Goal: Book appointment/travel/reservation

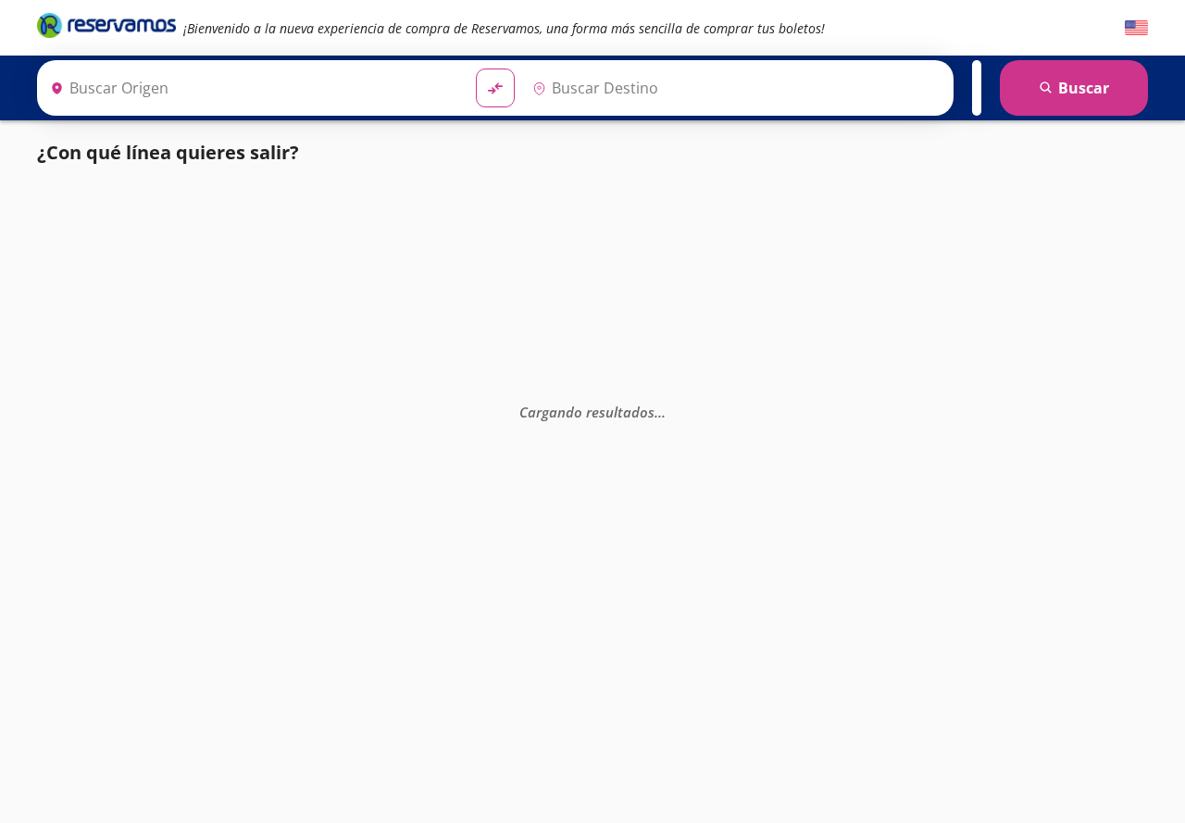
type input "[GEOGRAPHIC_DATA], [GEOGRAPHIC_DATA]"
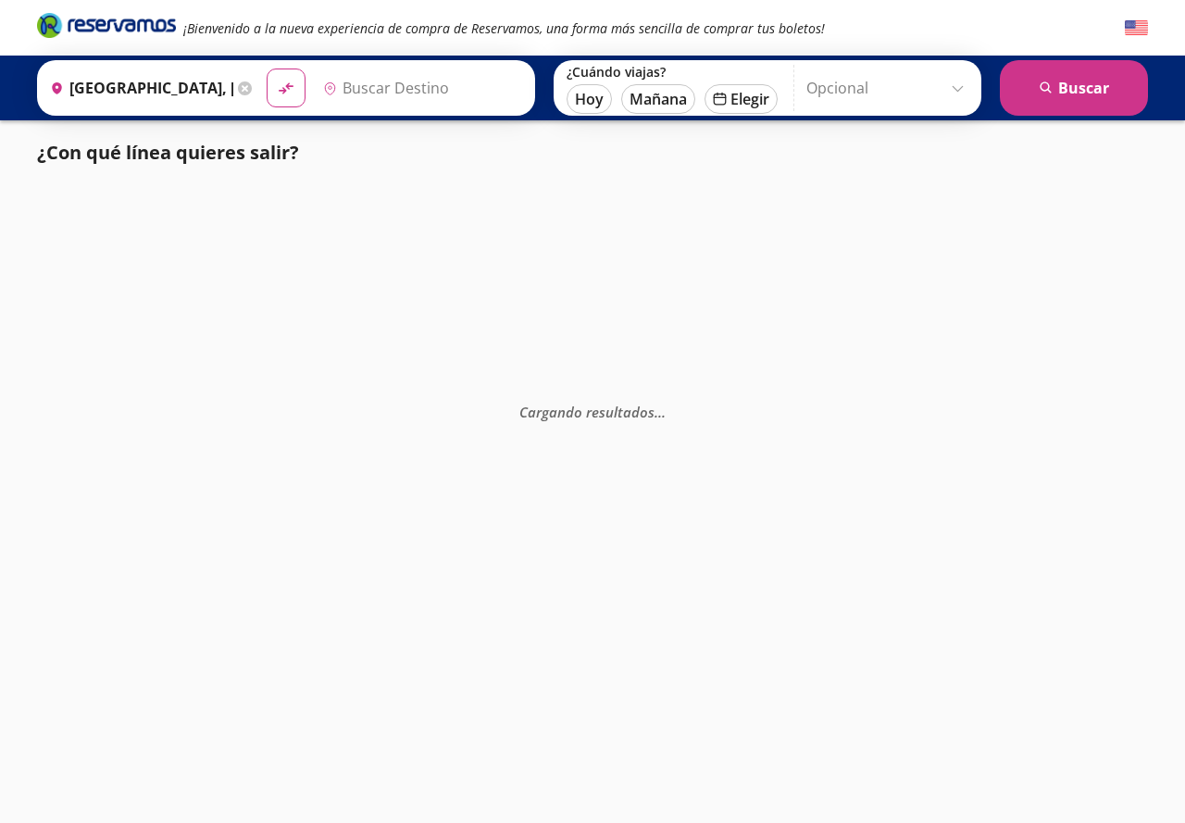
type input "[GEOGRAPHIC_DATA], [GEOGRAPHIC_DATA]"
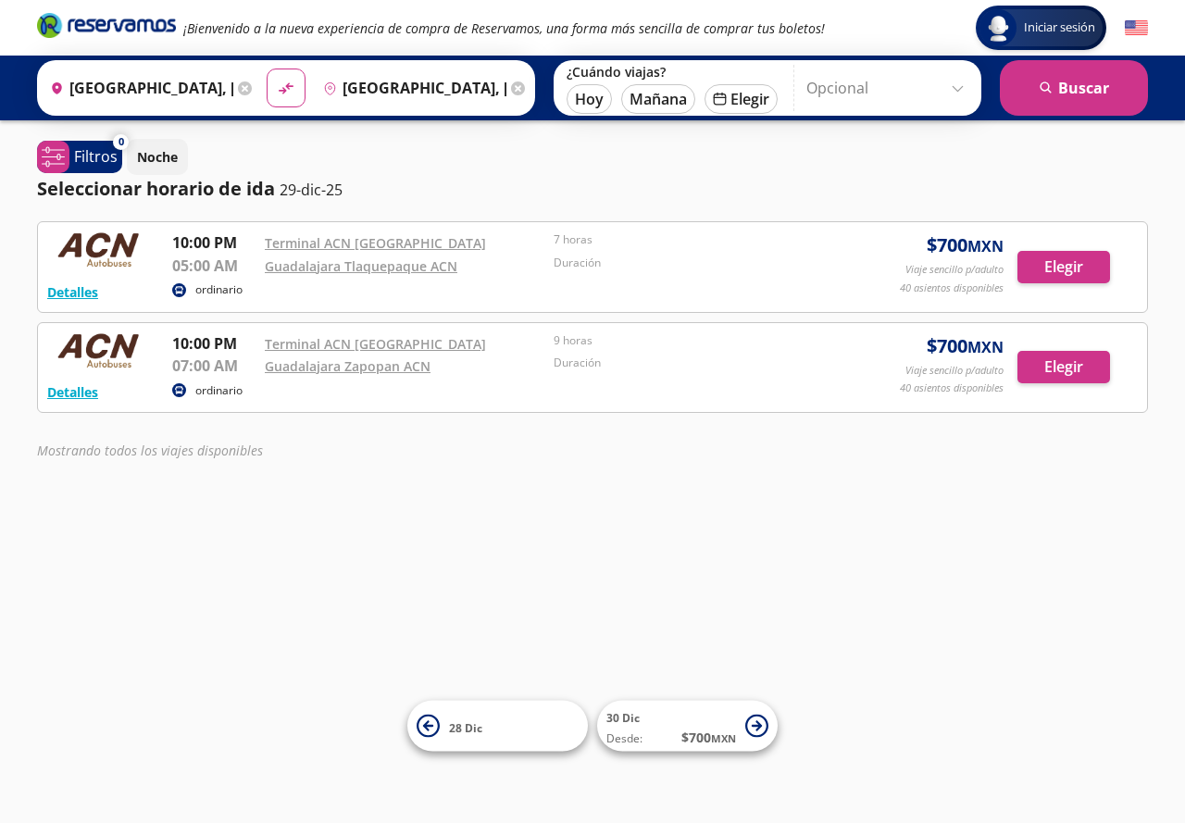
click at [196, 92] on input "[GEOGRAPHIC_DATA], [GEOGRAPHIC_DATA]" at bounding box center [138, 88] width 191 height 46
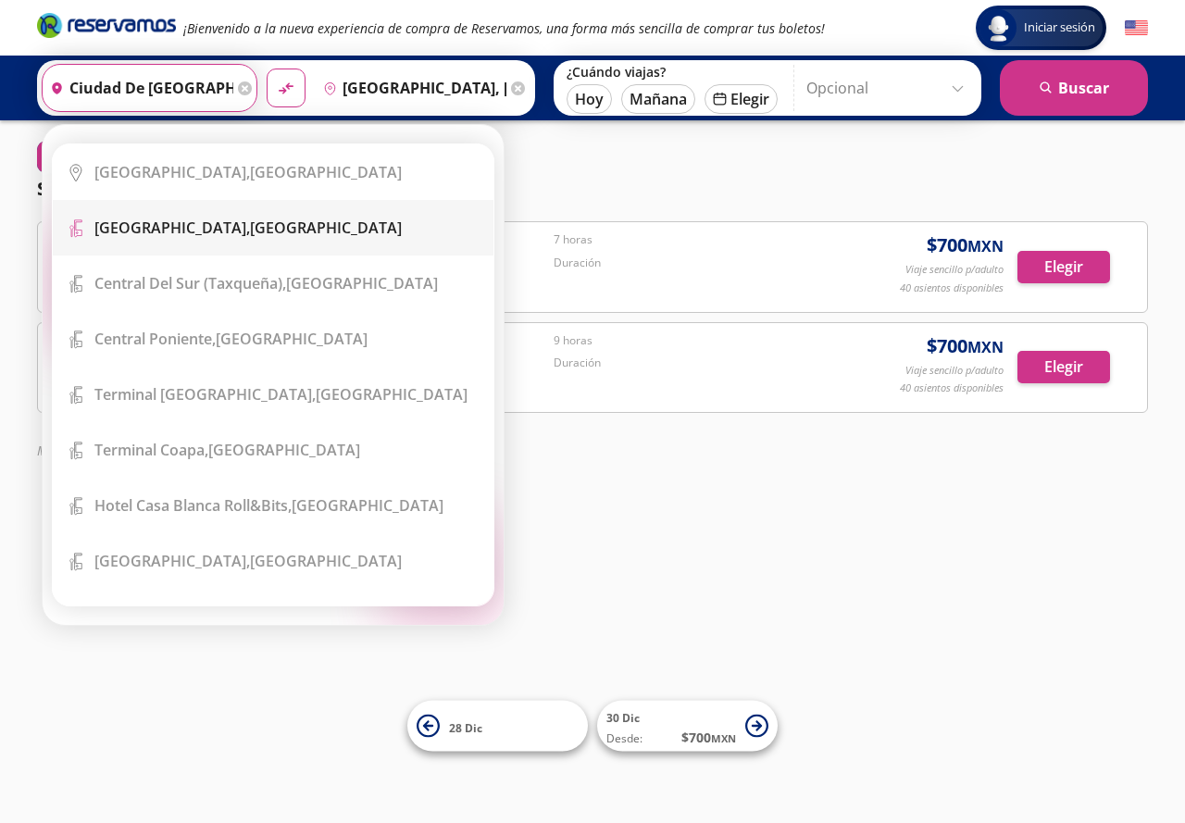
click at [204, 224] on b "[GEOGRAPHIC_DATA]," at bounding box center [172, 228] width 156 height 20
type input "[GEOGRAPHIC_DATA], [GEOGRAPHIC_DATA]"
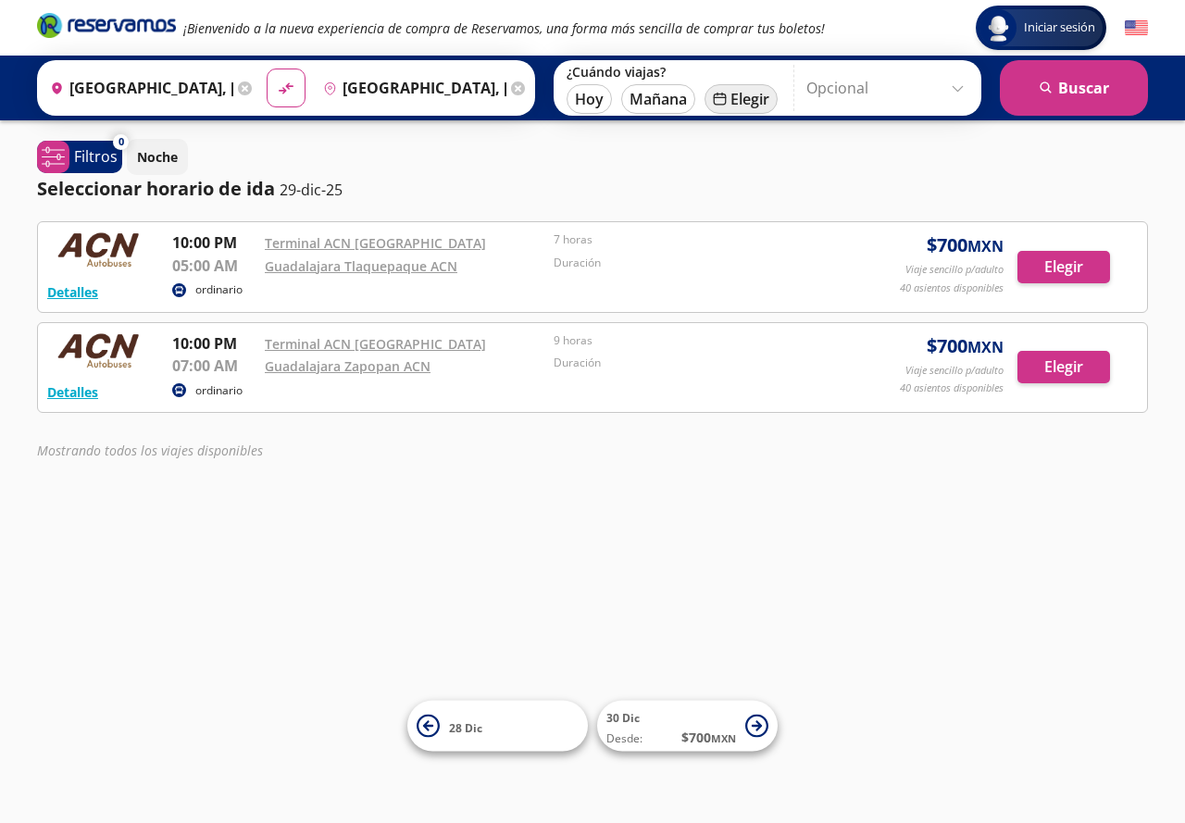
click at [763, 85] on button "calendar [GEOGRAPHIC_DATA]" at bounding box center [741, 99] width 73 height 30
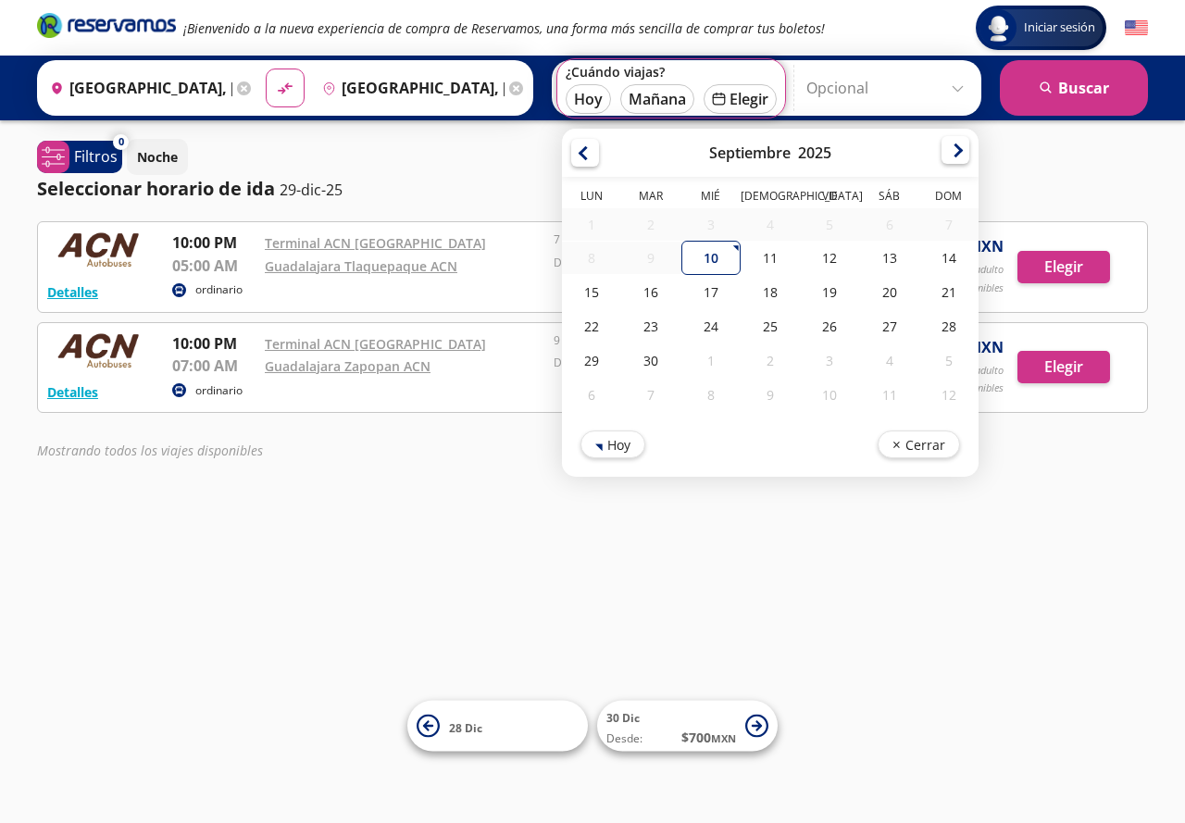
click at [947, 144] on div at bounding box center [956, 150] width 28 height 28
click at [947, 144] on div at bounding box center [956, 153] width 28 height 28
click at [595, 258] on div "8" at bounding box center [591, 260] width 59 height 34
type input "[DATE]"
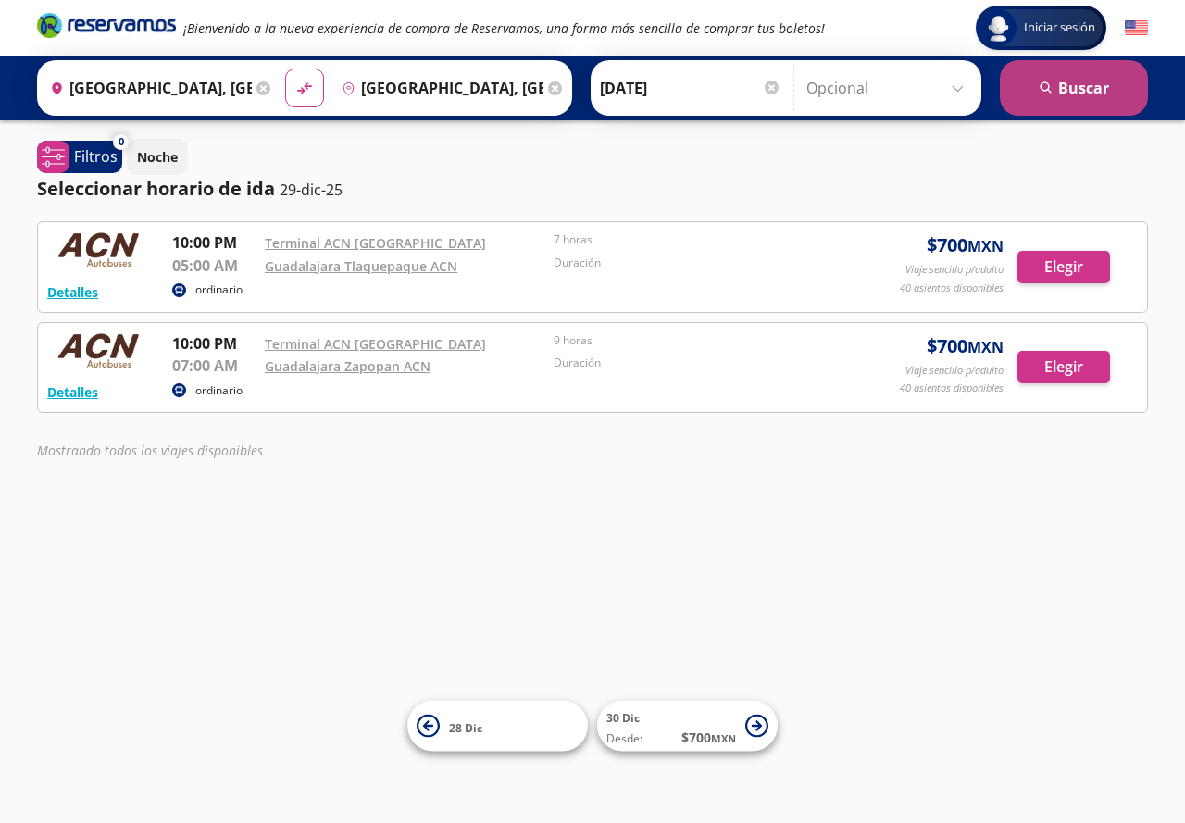
click at [1065, 89] on button "search [GEOGRAPHIC_DATA]" at bounding box center [1074, 88] width 148 height 56
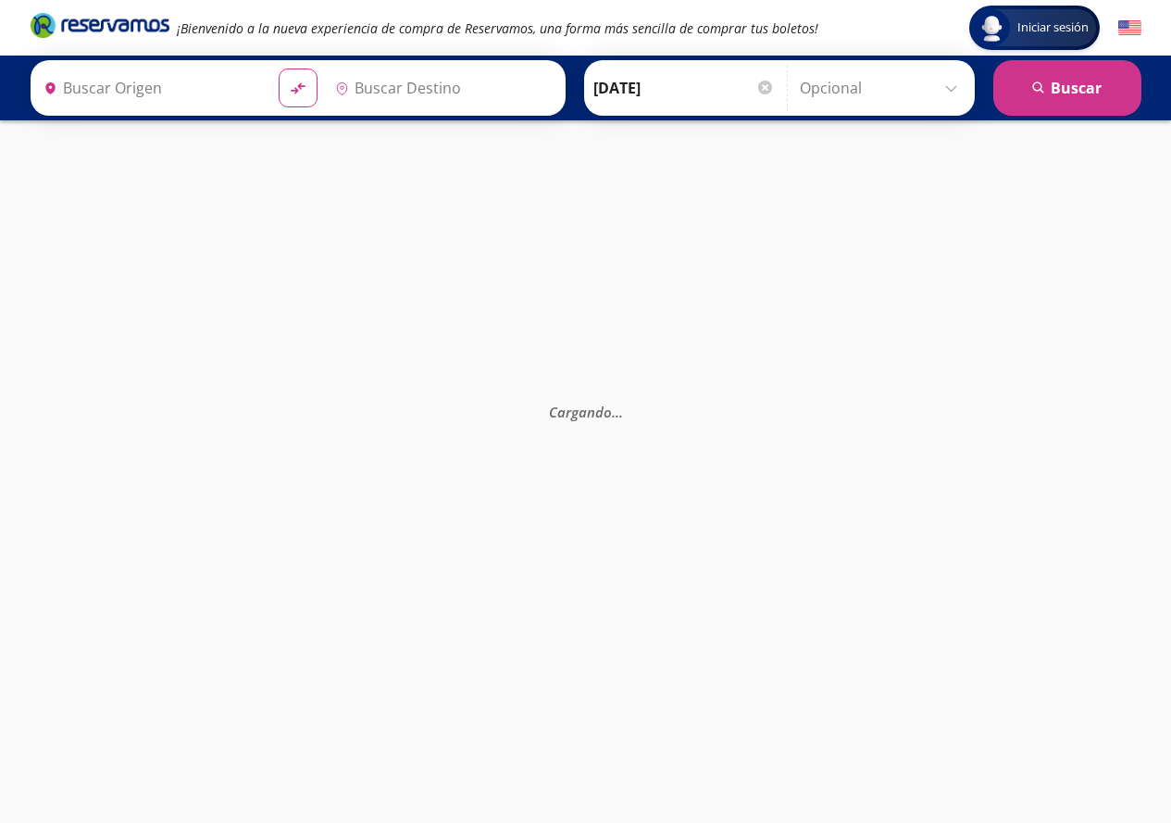
type input "[GEOGRAPHIC_DATA], [GEOGRAPHIC_DATA]"
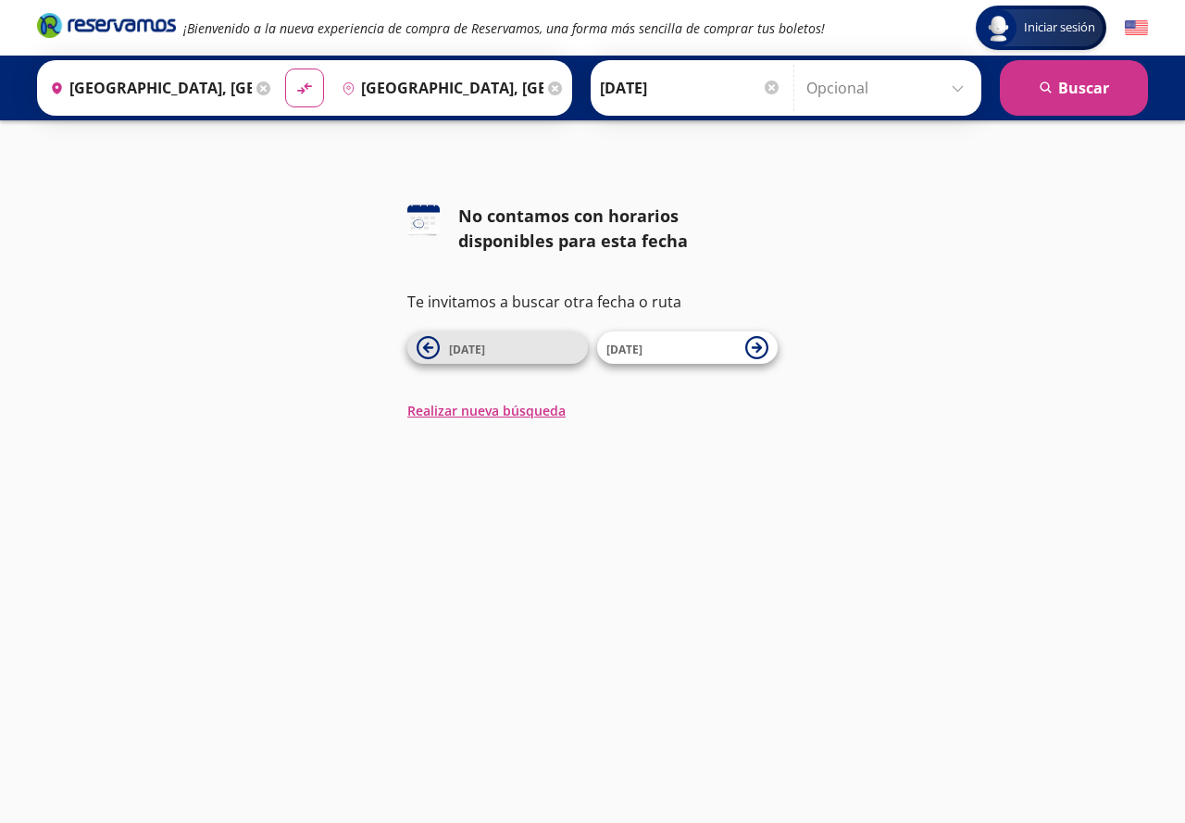
click at [435, 352] on icon at bounding box center [428, 347] width 23 height 23
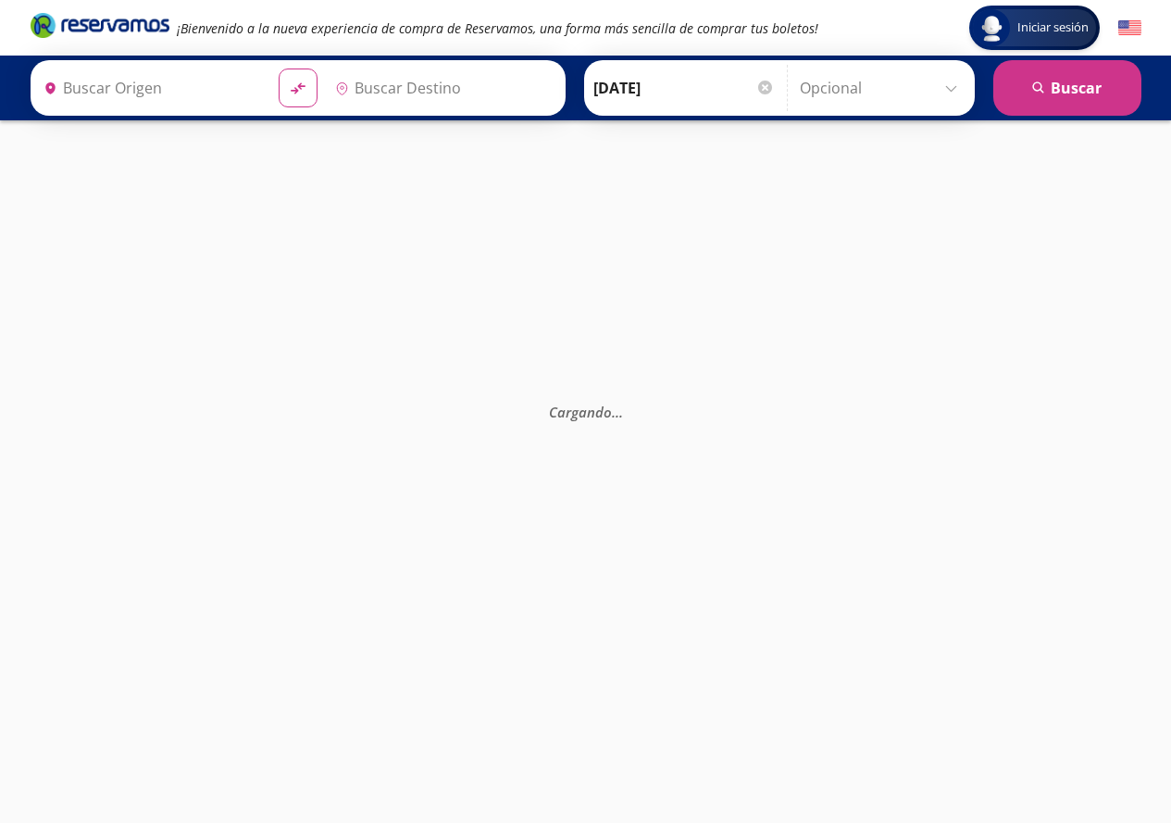
type input "[GEOGRAPHIC_DATA], [GEOGRAPHIC_DATA]"
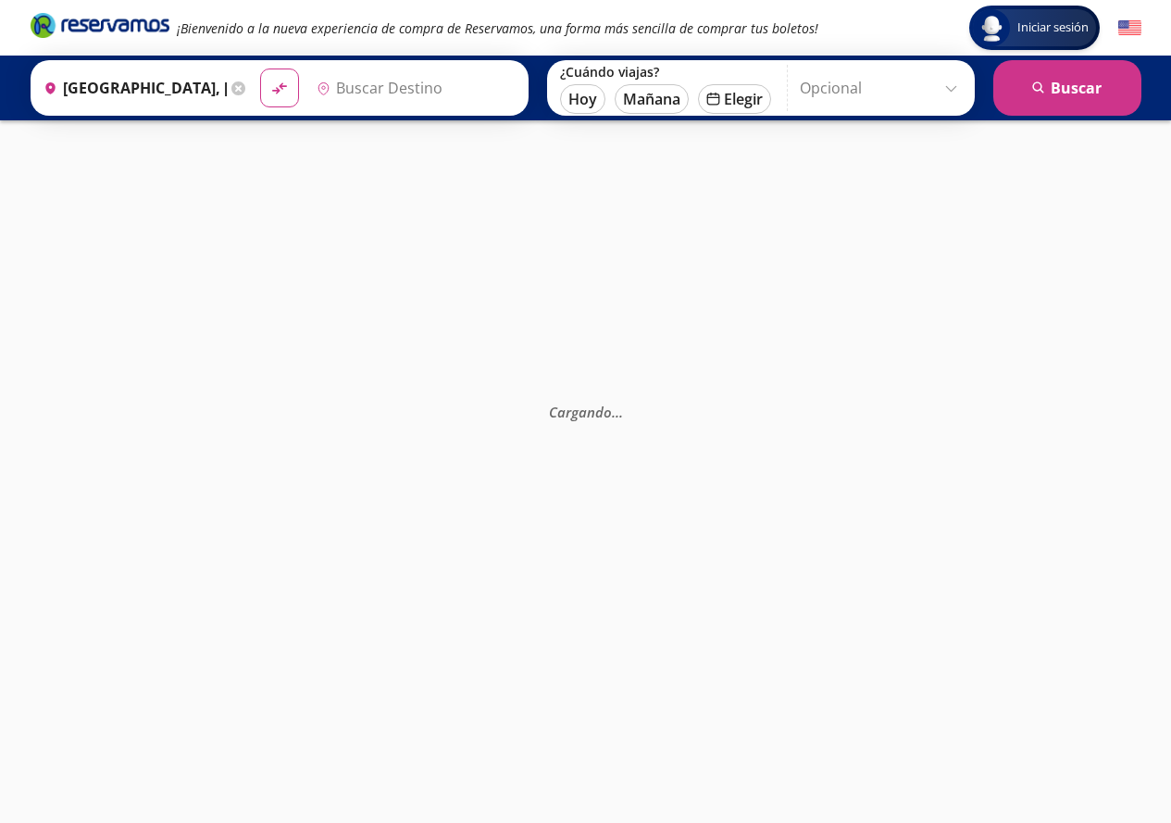
type input "[GEOGRAPHIC_DATA], [GEOGRAPHIC_DATA]"
